Goal: Information Seeking & Learning: Learn about a topic

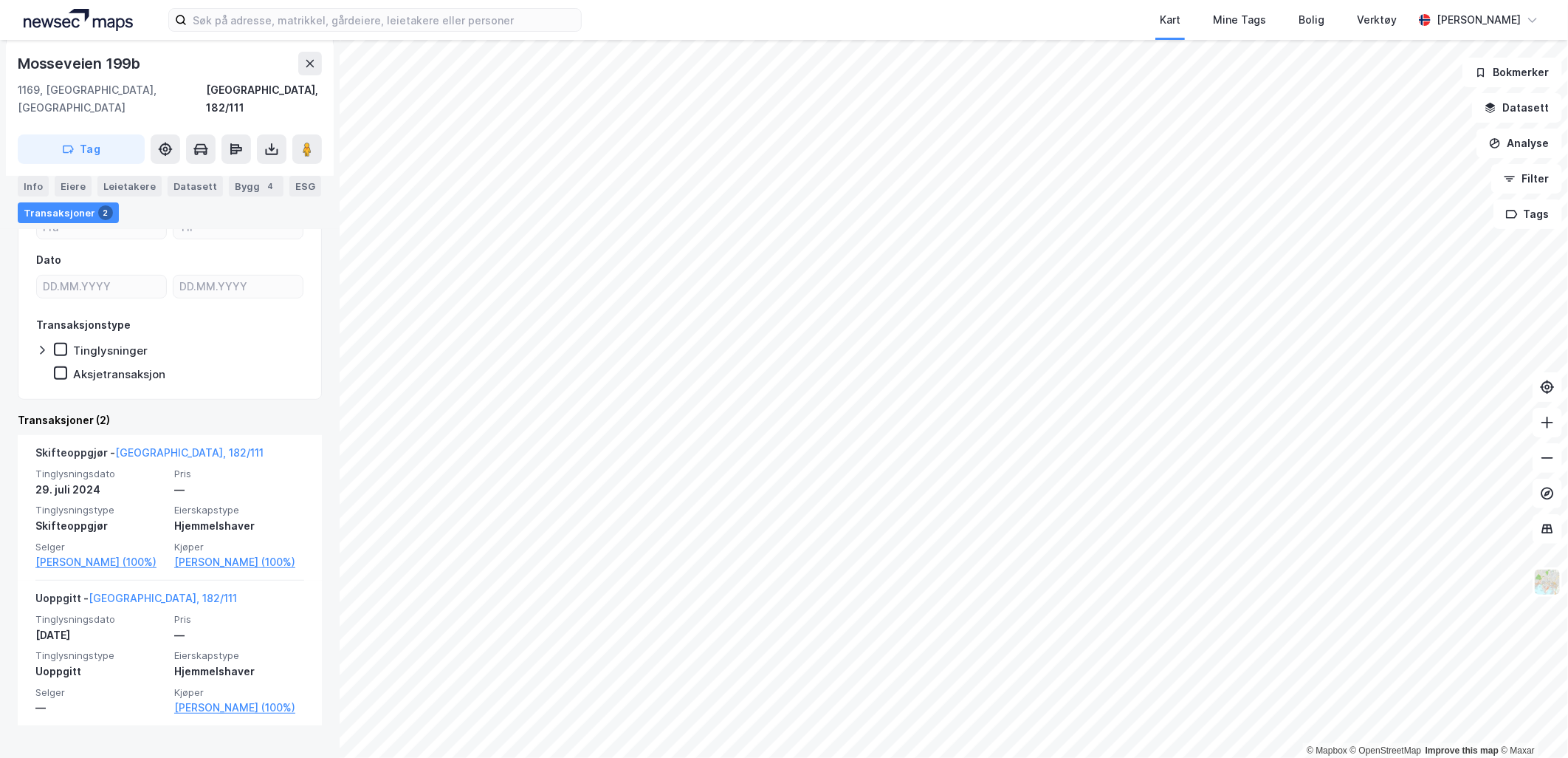
scroll to position [174, 0]
